Goal: Task Accomplishment & Management: Manage account settings

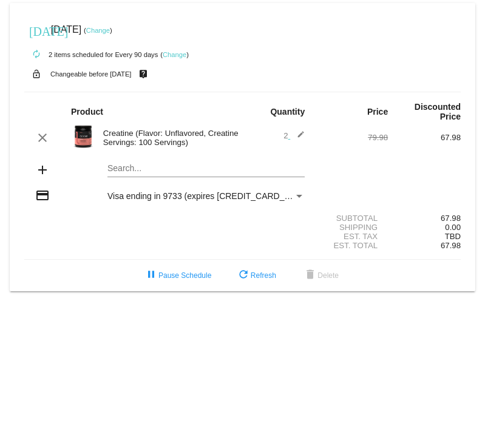
click at [110, 30] on link "Change" at bounding box center [98, 30] width 24 height 7
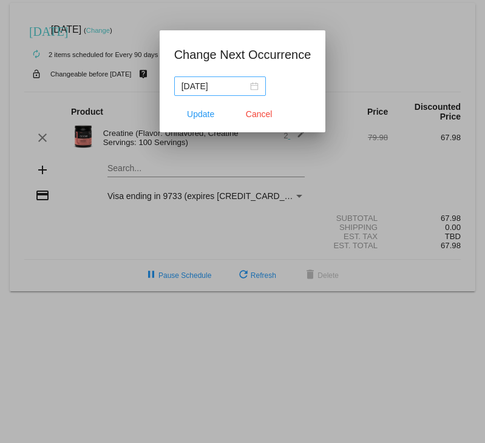
click at [254, 86] on div "[DATE]" at bounding box center [220, 86] width 77 height 13
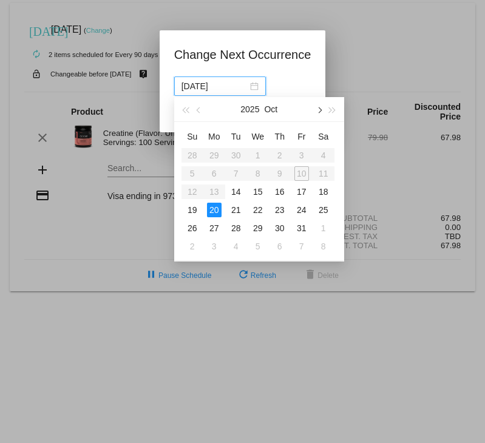
click at [321, 109] on span "button" at bounding box center [319, 110] width 6 height 6
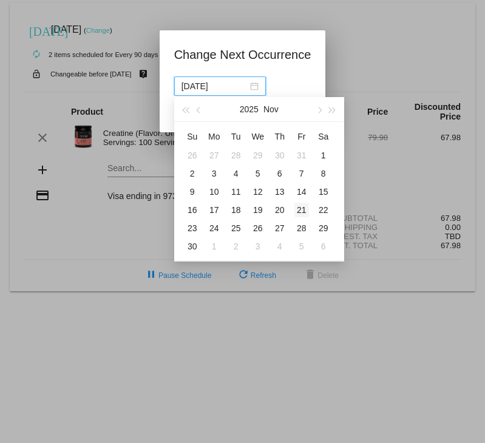
click at [301, 211] on div "21" at bounding box center [301, 210] width 15 height 15
type input "[DATE]"
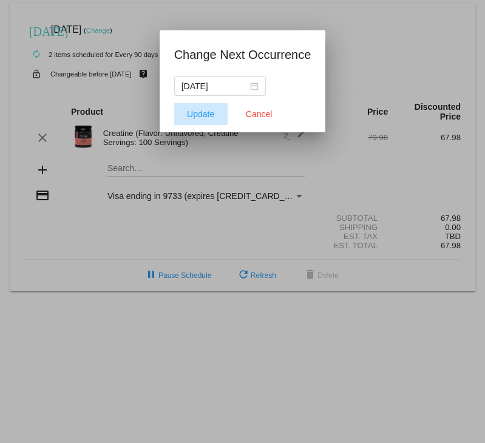
click at [199, 115] on span "Update" at bounding box center [200, 114] width 27 height 10
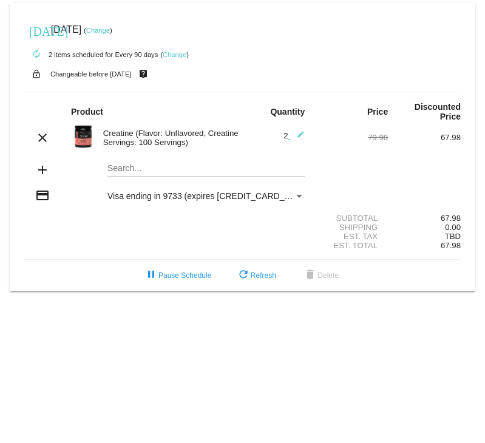
click at [176, 54] on link "Change" at bounding box center [175, 54] width 24 height 7
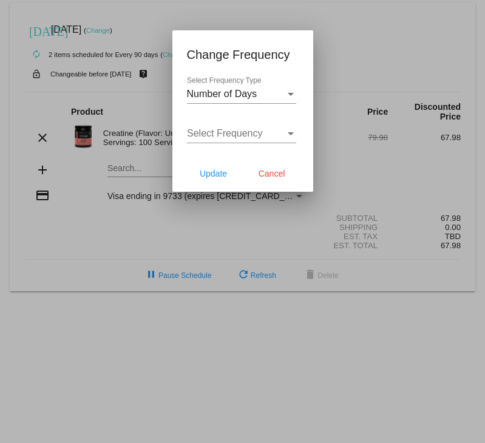
click at [347, 53] on div at bounding box center [242, 221] width 485 height 443
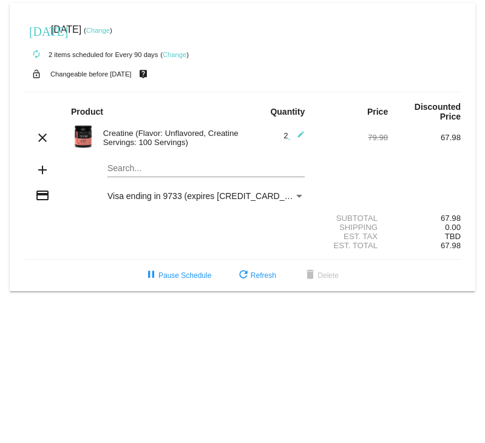
drag, startPoint x: 347, startPoint y: 53, endPoint x: 279, endPoint y: 62, distance: 69.1
click at [279, 62] on div "autorenew 2 items scheduled for Every 90 days ( Change )" at bounding box center [242, 54] width 437 height 24
click at [110, 29] on link "Change" at bounding box center [98, 30] width 24 height 7
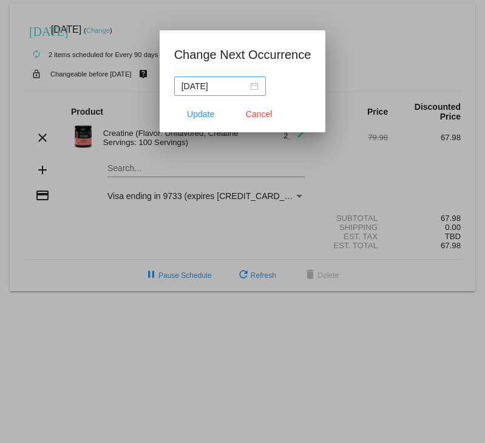
click at [256, 88] on div "[DATE]" at bounding box center [220, 86] width 77 height 13
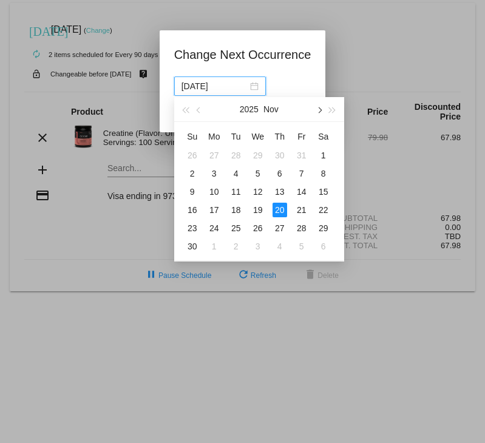
click at [319, 112] on span "button" at bounding box center [319, 110] width 6 height 6
click at [302, 173] on div "12" at bounding box center [301, 173] width 15 height 15
type input "[DATE]"
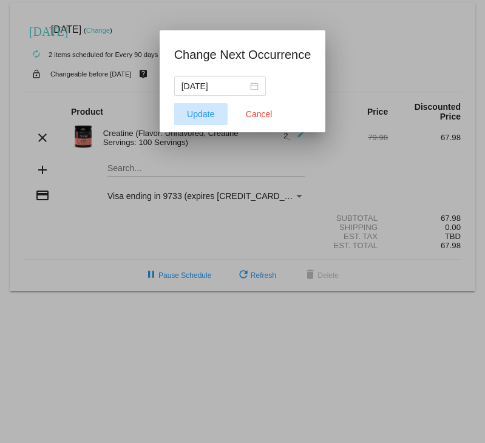
click at [199, 115] on span "Update" at bounding box center [200, 114] width 27 height 10
